Goal: Entertainment & Leisure: Consume media (video, audio)

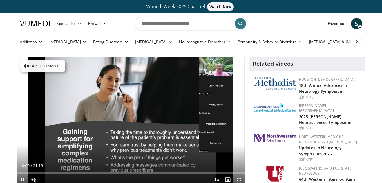
scroll to position [28, 0]
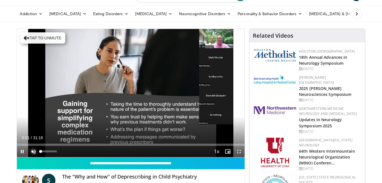
click at [34, 152] on span "Video Player" at bounding box center [33, 151] width 11 height 11
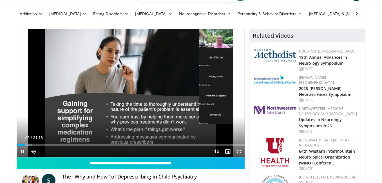
click at [237, 151] on span "Video Player" at bounding box center [238, 151] width 11 height 11
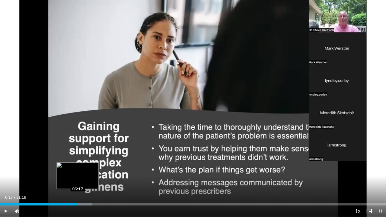
click at [77, 183] on div "Loaded : 23.77% 06:17 06:17" at bounding box center [193, 205] width 386 height 2
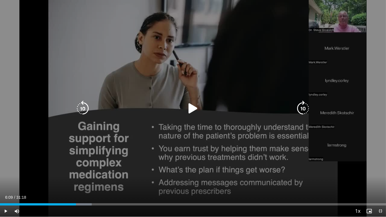
click at [76, 183] on div "06:20" at bounding box center [38, 205] width 76 height 2
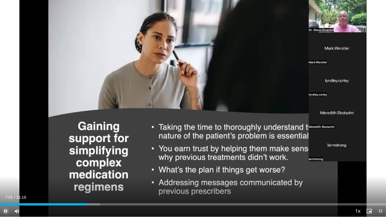
click at [5, 183] on span "Video Player" at bounding box center [5, 211] width 11 height 11
click at [6, 183] on span "Video Player" at bounding box center [5, 211] width 11 height 11
click at [5, 183] on span "Video Player" at bounding box center [5, 211] width 11 height 11
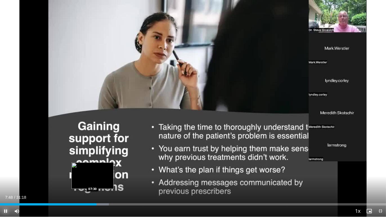
click at [92, 183] on div "07:48" at bounding box center [48, 205] width 97 height 2
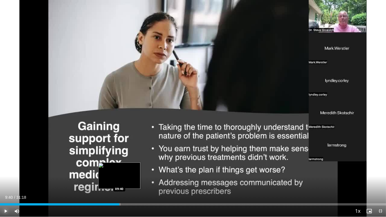
click at [119, 183] on div "09:45" at bounding box center [59, 205] width 119 height 2
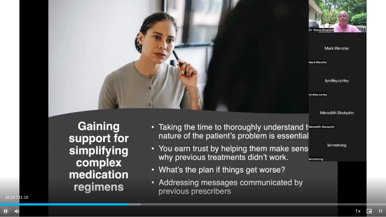
click at [7, 183] on span "Video Player" at bounding box center [5, 211] width 11 height 11
